Goal: Task Accomplishment & Management: Use online tool/utility

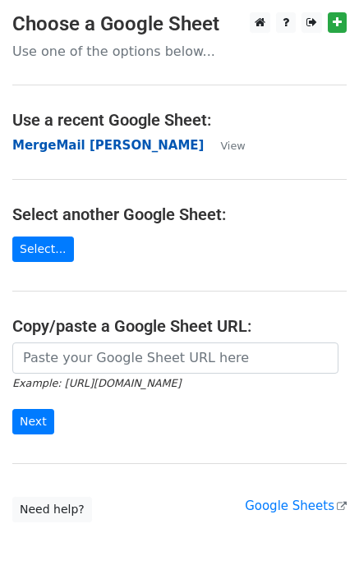
click at [57, 149] on strong "MergeMail [PERSON_NAME]" at bounding box center [107, 145] width 191 height 15
click at [80, 149] on strong "MergeMail [PERSON_NAME]" at bounding box center [107, 145] width 191 height 15
click at [89, 144] on strong "MergeMail [PERSON_NAME]" at bounding box center [107, 145] width 191 height 15
click at [73, 145] on strong "MergeMail [PERSON_NAME]" at bounding box center [107, 145] width 191 height 15
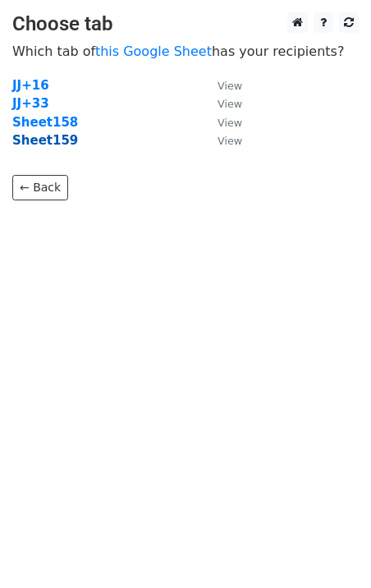
click at [58, 144] on strong "Sheet159" at bounding box center [45, 140] width 66 height 15
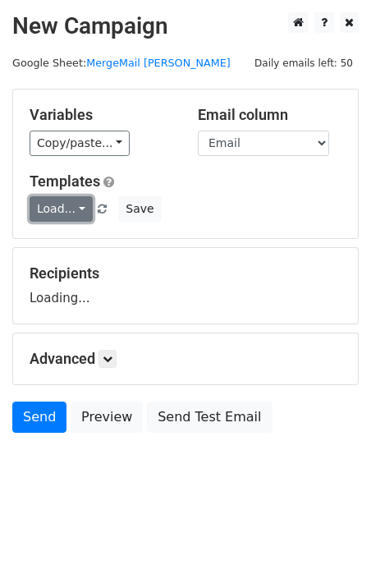
click at [61, 210] on link "Load..." at bounding box center [61, 208] width 63 height 25
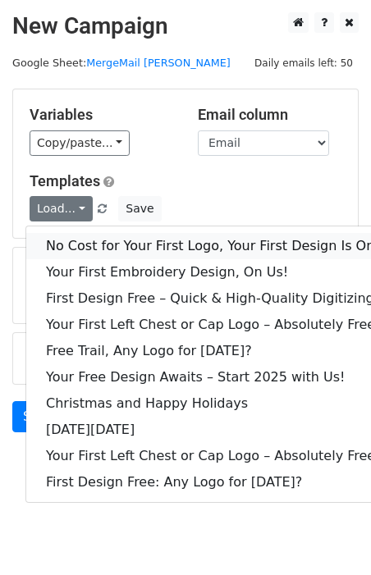
click at [89, 236] on link "No Cost for Your First Logo, Your First Design Is On Us!" at bounding box center [223, 246] width 394 height 26
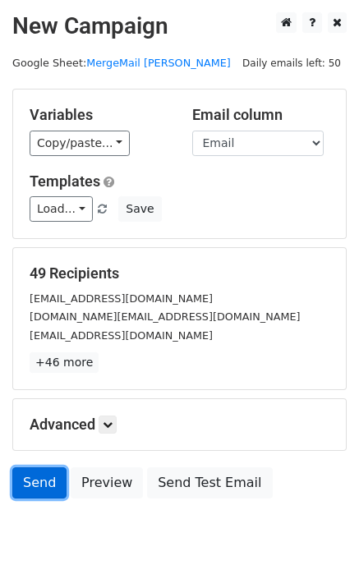
click at [39, 486] on link "Send" at bounding box center [39, 482] width 54 height 31
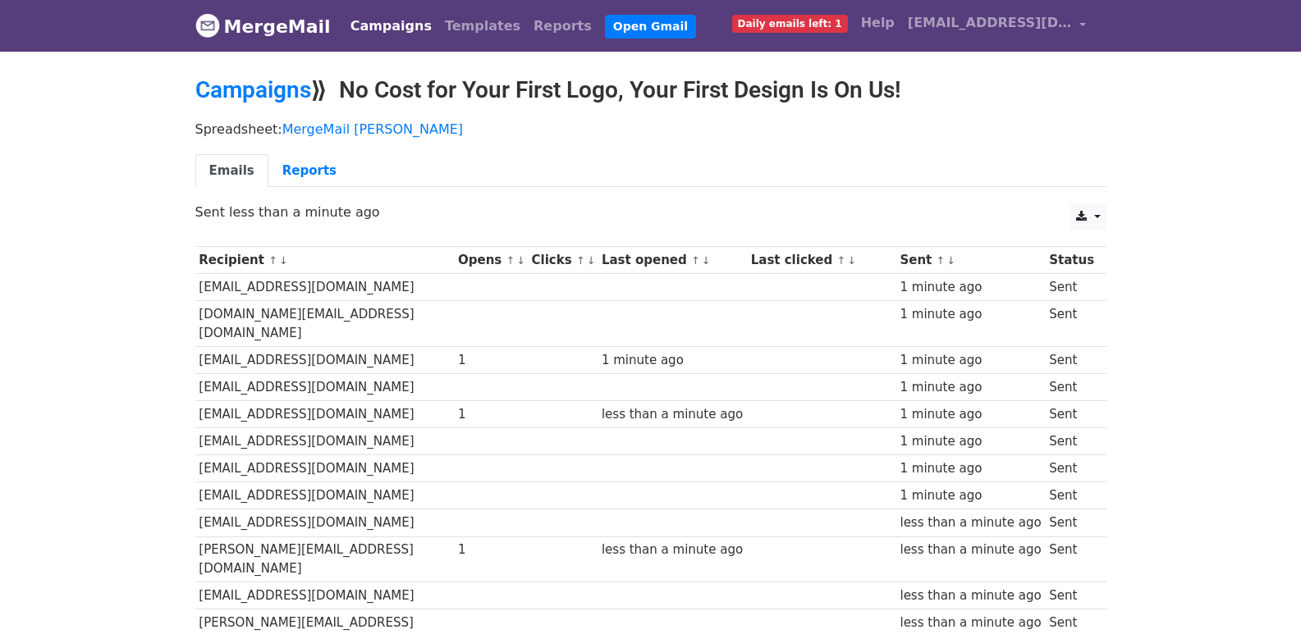
scroll to position [1115, 0]
